Goal: Information Seeking & Learning: Learn about a topic

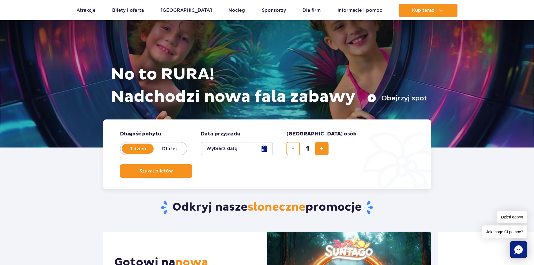
scroll to position [28, 0]
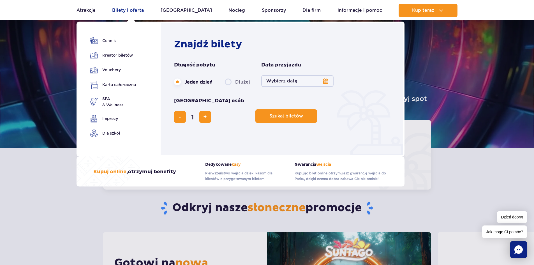
click at [129, 10] on link "Bilety i oferta" at bounding box center [128, 10] width 32 height 13
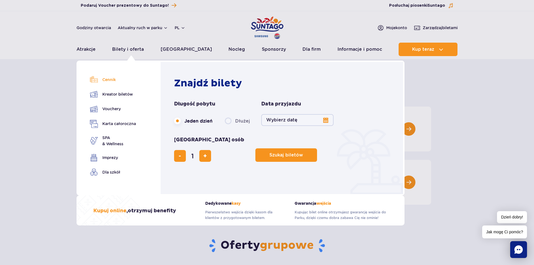
click at [112, 79] on link "Cennik" at bounding box center [113, 80] width 46 height 8
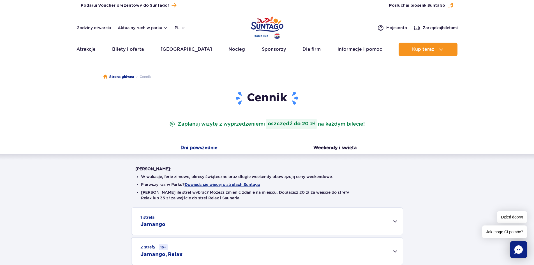
click at [26, 204] on div "Warto wiedzieć: W wakacje, ferie zimowe, okresy świąteczne oraz długie weekendy…" at bounding box center [267, 224] width 534 height 141
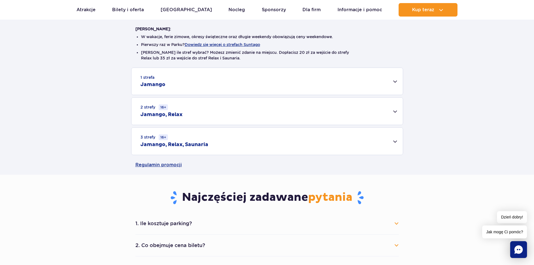
scroll to position [140, 0]
click at [389, 84] on div "1 strefa Jamango" at bounding box center [266, 81] width 271 height 27
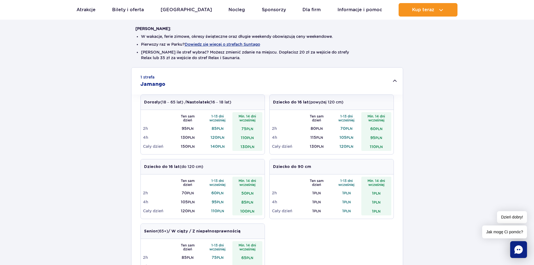
click at [390, 85] on div "1 strefa Jamango" at bounding box center [266, 81] width 271 height 27
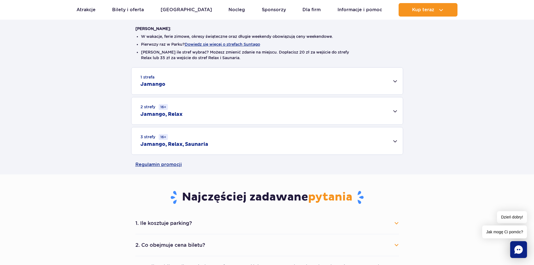
click at [391, 111] on div "2 strefy 16+ Jamango, Relax" at bounding box center [266, 110] width 271 height 27
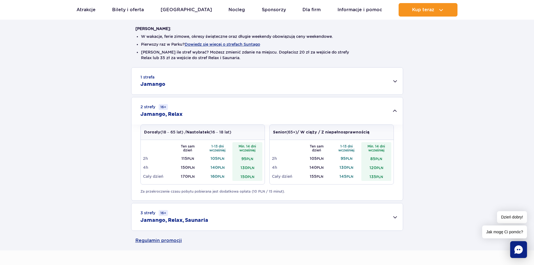
click at [395, 82] on div "1 strefa Jamango" at bounding box center [266, 81] width 271 height 27
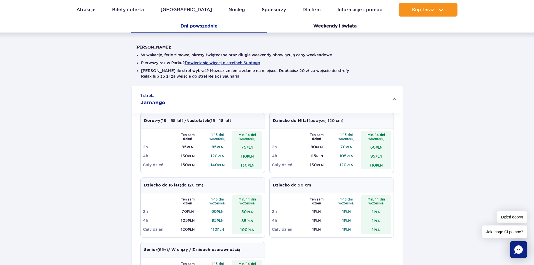
scroll to position [112, 0]
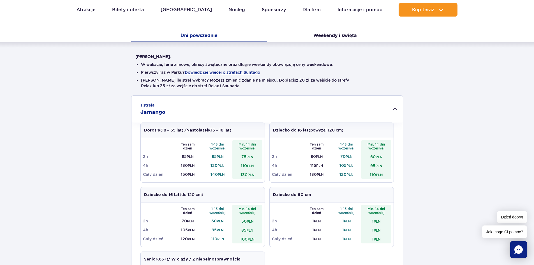
click at [395, 110] on div "1 strefa Jamango" at bounding box center [266, 109] width 271 height 27
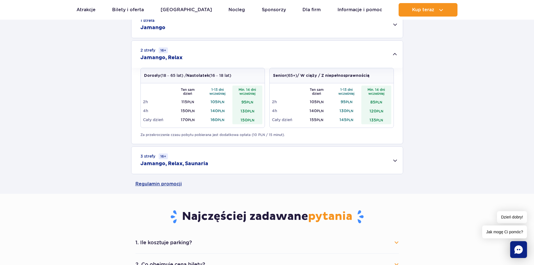
scroll to position [196, 0]
click at [399, 54] on div "2 strefy 16+ Jamango, Relax" at bounding box center [266, 54] width 271 height 27
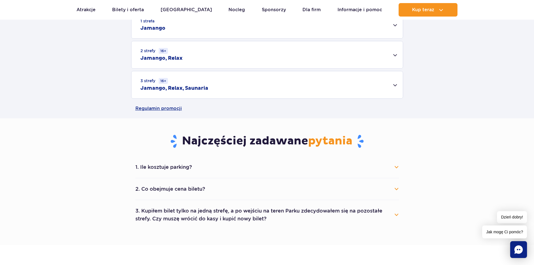
click at [399, 54] on div "2 strefy 16+ Jamango, Relax" at bounding box center [266, 54] width 271 height 27
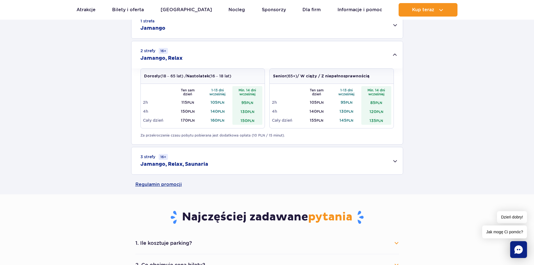
click at [387, 165] on div "3 strefy 16+ Jamango, Relax, Saunaria" at bounding box center [266, 160] width 271 height 27
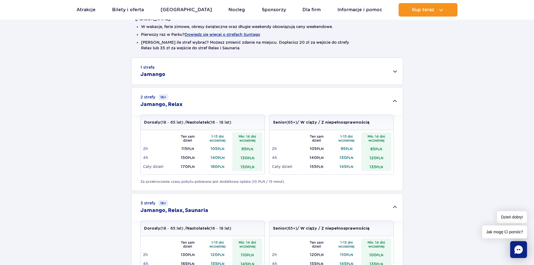
scroll to position [140, 0]
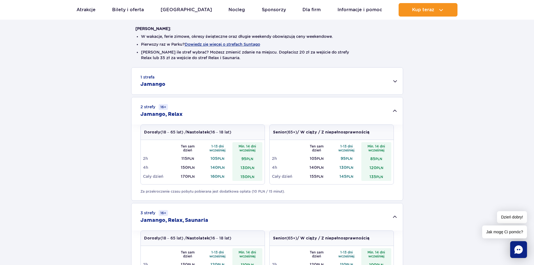
click at [393, 84] on div "1 strefa Jamango" at bounding box center [266, 81] width 271 height 27
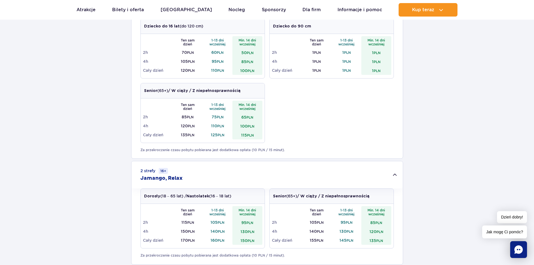
scroll to position [280, 0]
click at [392, 177] on div "2 strefy 16+ Jamango, Relax" at bounding box center [266, 174] width 271 height 27
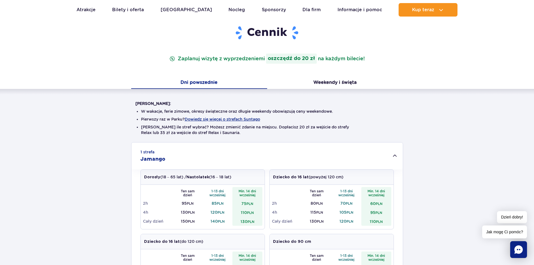
scroll to position [0, 0]
